Goal: Information Seeking & Learning: Learn about a topic

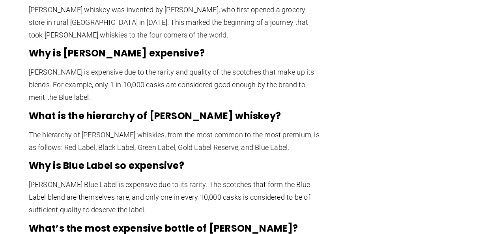
scroll to position [1714, 0]
click at [213, 129] on p "The hierarchy of [PERSON_NAME] whiskies, from the most common to the most premi…" at bounding box center [175, 141] width 292 height 25
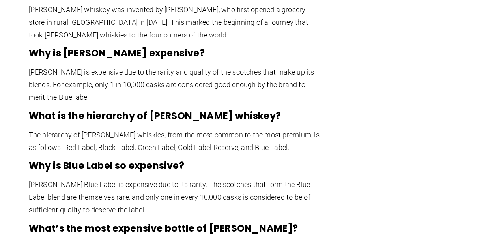
click at [217, 159] on h3 "Why is Blue Label so expensive?" at bounding box center [175, 165] width 292 height 13
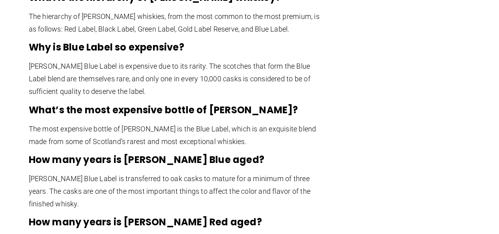
click at [168, 172] on p "[PERSON_NAME] Blue Label is transferred to oak casks to mature for a minimum of…" at bounding box center [175, 191] width 292 height 38
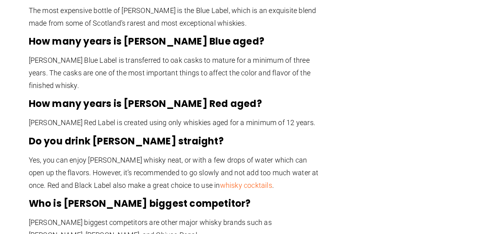
click at [279, 154] on p "Yes, you can enjoy [PERSON_NAME] whisky neat, or with a few drops of water whic…" at bounding box center [175, 173] width 292 height 38
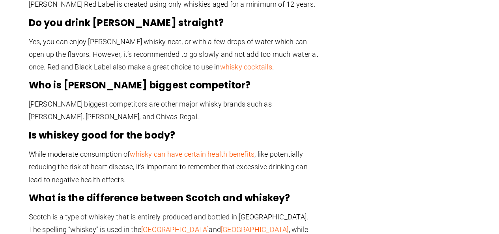
scroll to position [2069, 0]
click at [190, 148] on p "While moderate consumption of whisky can have certain health benefits , like po…" at bounding box center [175, 167] width 292 height 38
click at [196, 148] on p "While moderate consumption of whisky can have certain health benefits , like po…" at bounding box center [175, 167] width 292 height 38
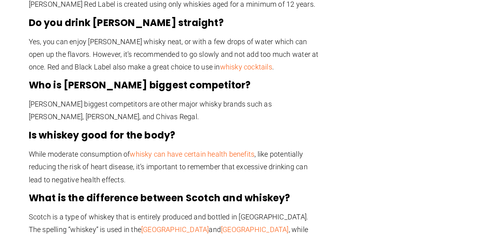
scroll to position [1951, 0]
